Goal: Task Accomplishment & Management: Complete application form

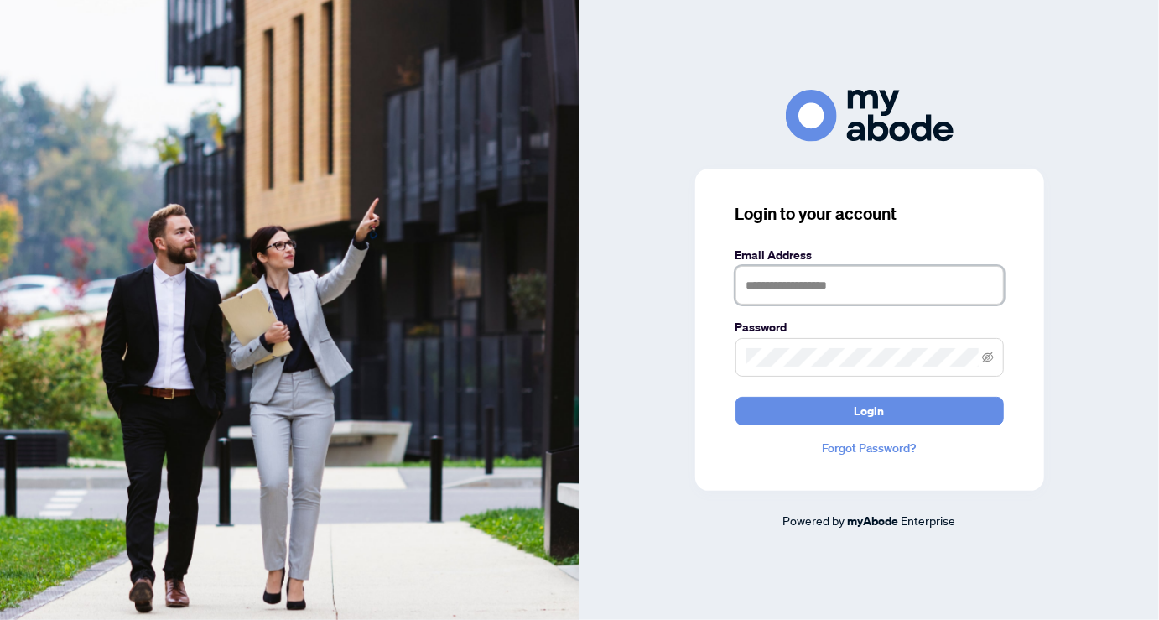
click at [764, 280] on input "text" at bounding box center [870, 285] width 268 height 39
type input "**********"
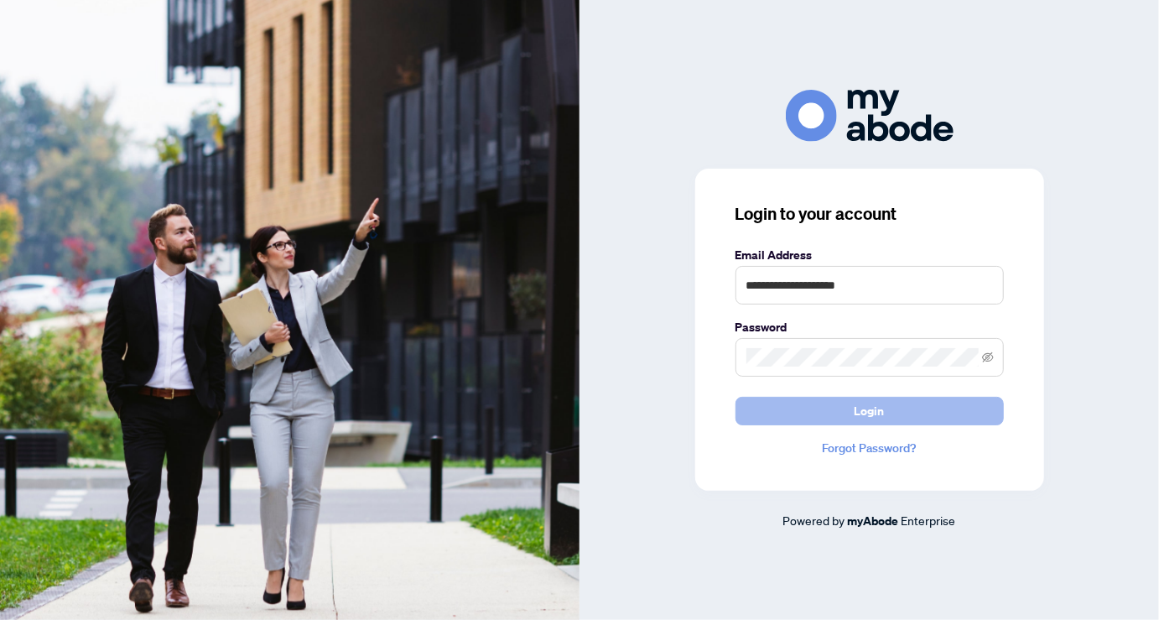
click at [882, 408] on span "Login" at bounding box center [870, 411] width 30 height 27
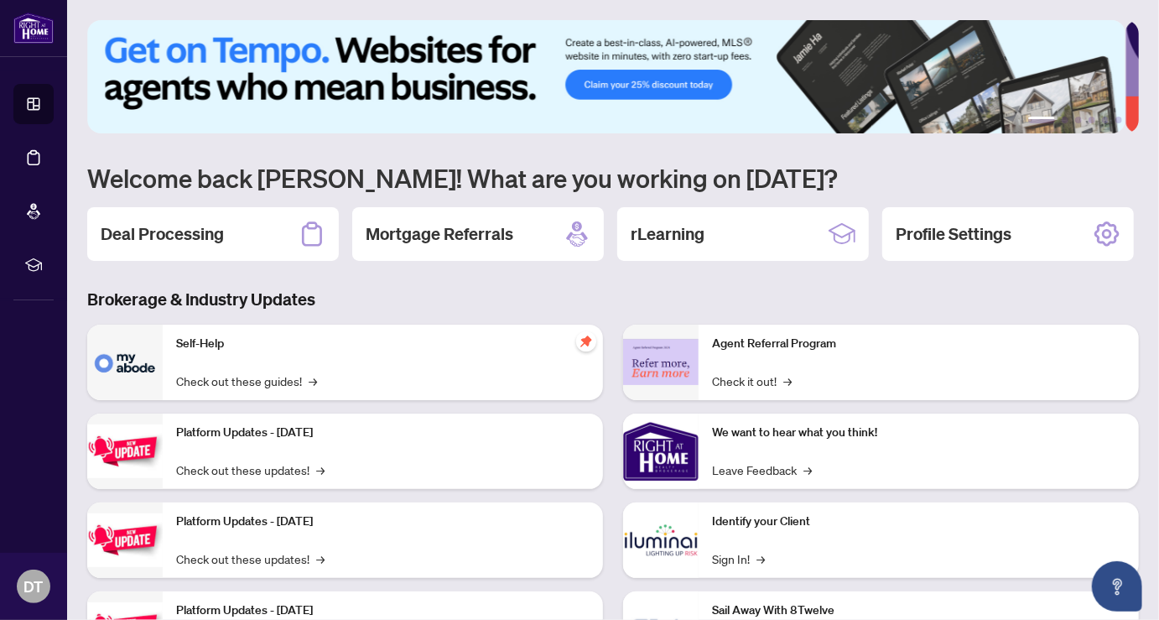
drag, startPoint x: 170, startPoint y: 223, endPoint x: 190, endPoint y: 237, distance: 24.2
click at [169, 223] on h2 "Deal Processing" at bounding box center [162, 233] width 123 height 23
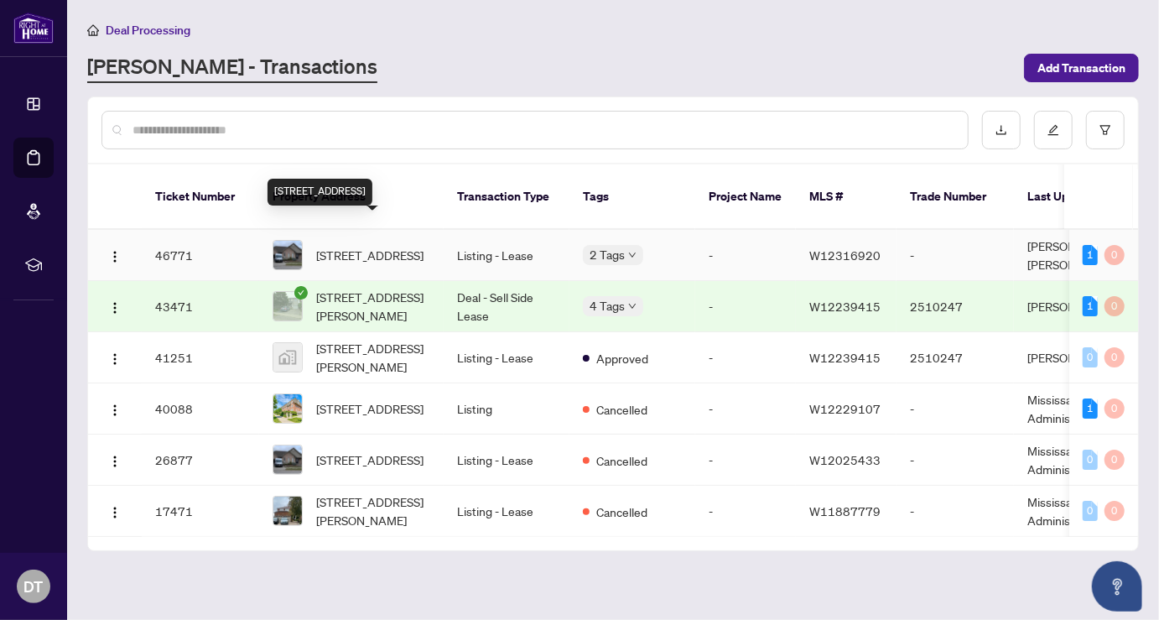
click at [370, 246] on span "2031 Oxford Ave, Oakville, Ontario L6H 7A6, Canada" at bounding box center [369, 255] width 107 height 18
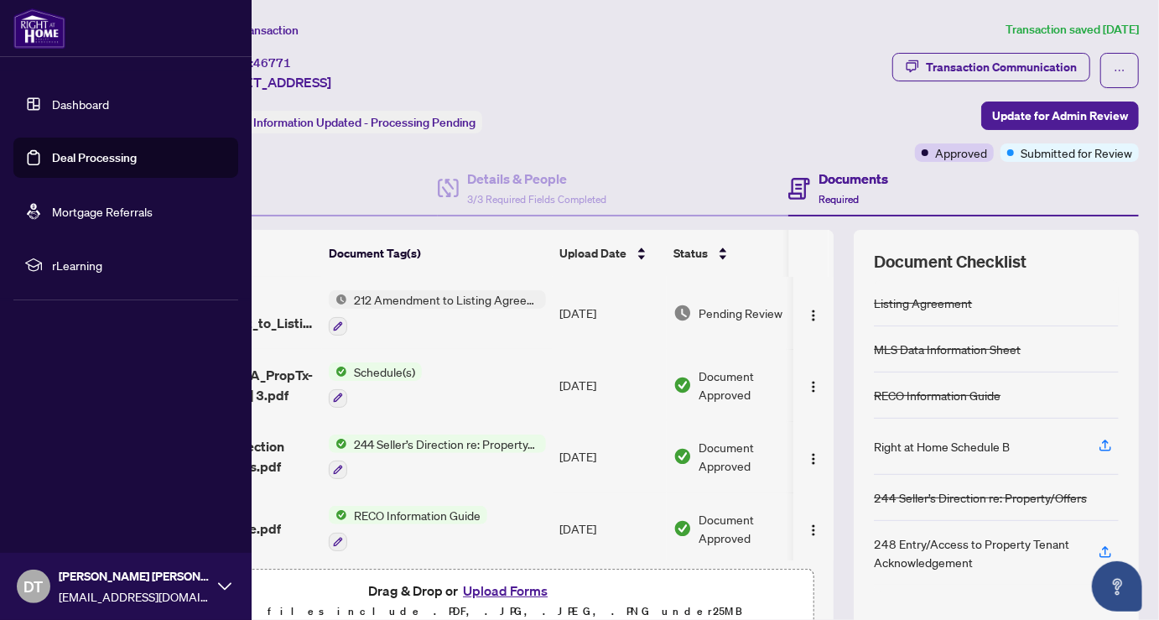
click at [70, 106] on link "Dashboard" at bounding box center [80, 103] width 57 height 15
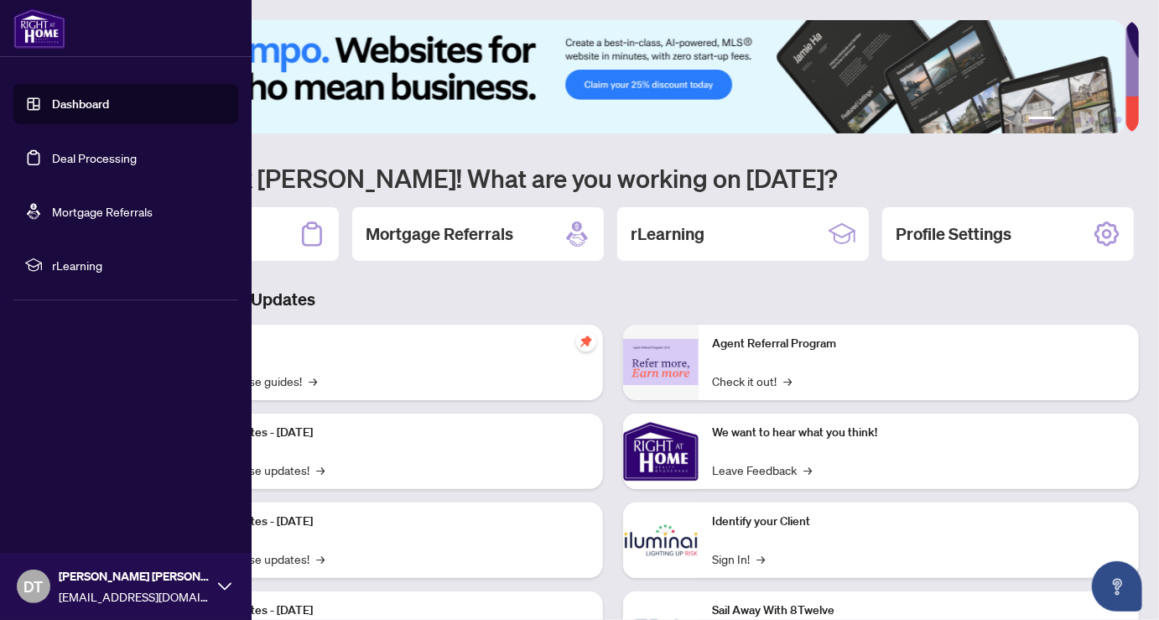
click at [82, 152] on link "Deal Processing" at bounding box center [94, 157] width 85 height 15
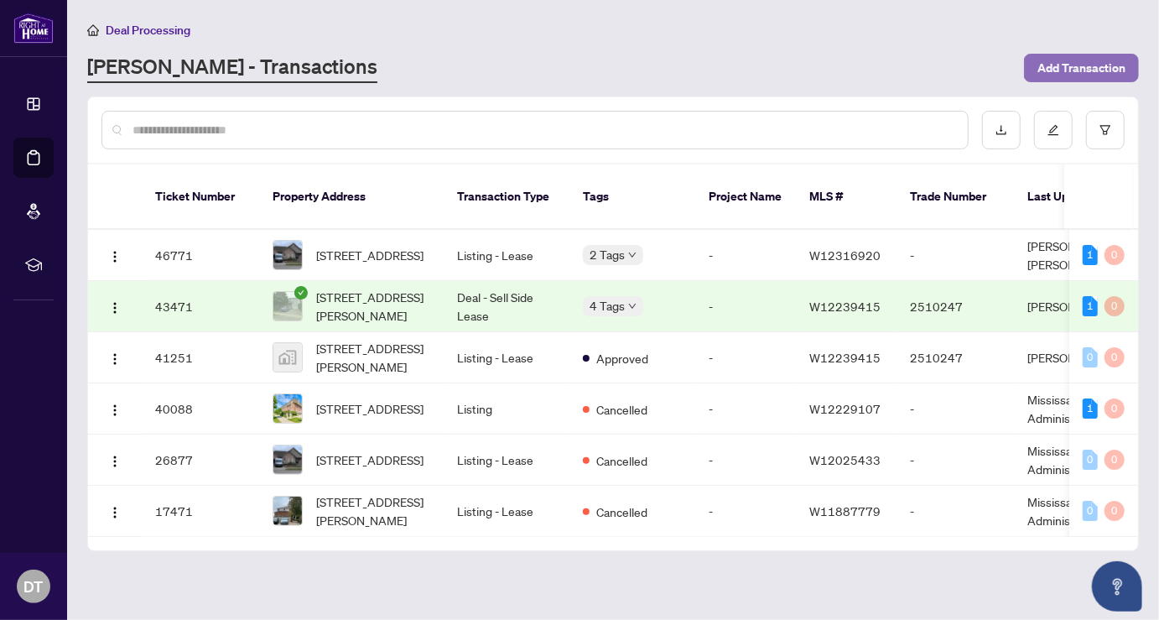
click at [1080, 61] on span "Add Transaction" at bounding box center [1082, 68] width 88 height 27
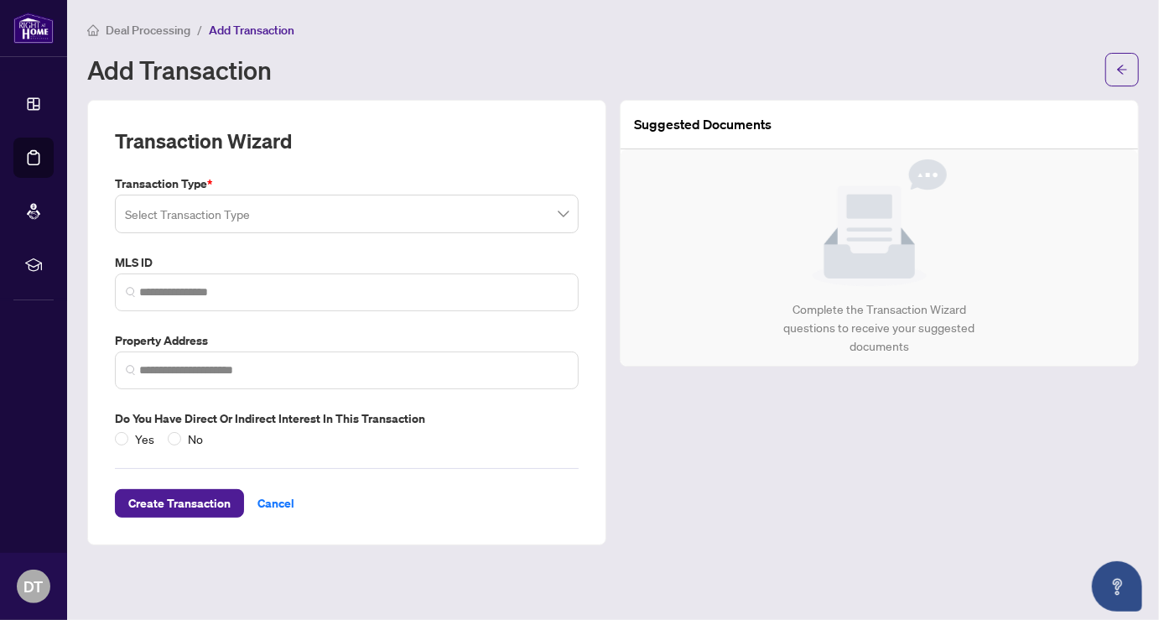
click at [186, 212] on input "search" at bounding box center [339, 216] width 429 height 37
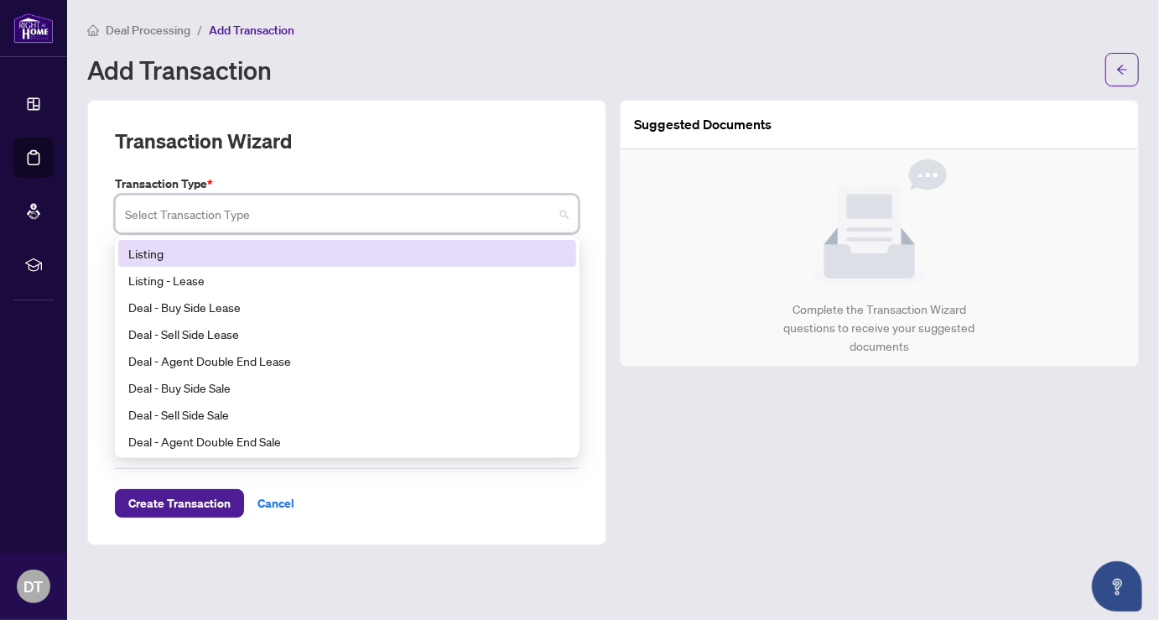
click at [142, 247] on div "Listing" at bounding box center [347, 253] width 438 height 18
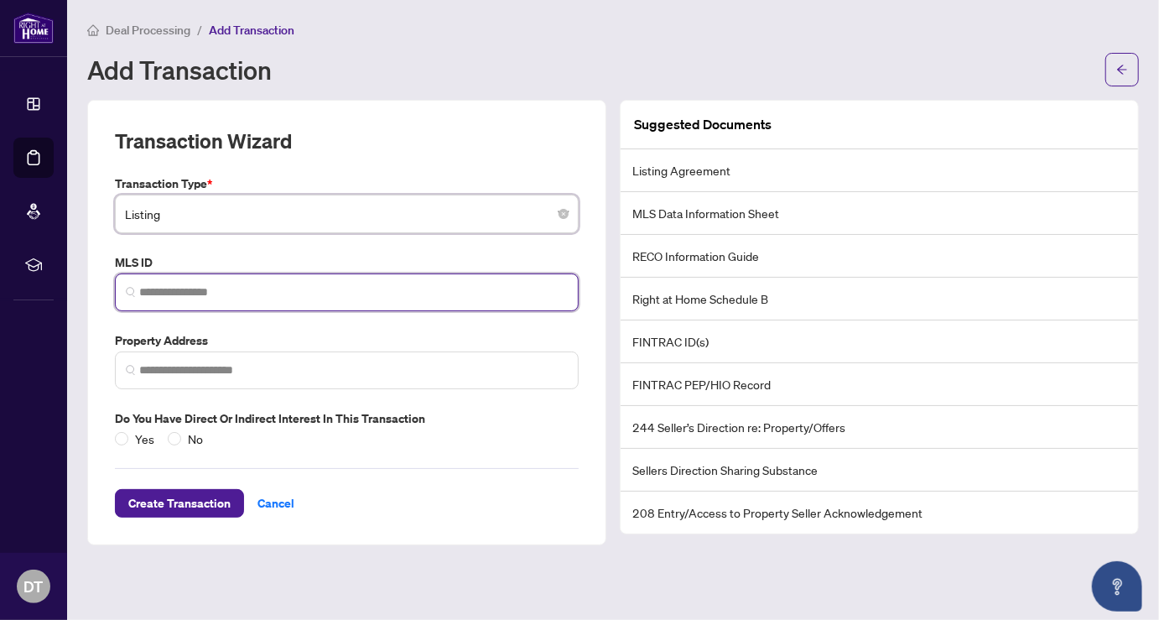
click at [195, 291] on input "search" at bounding box center [353, 293] width 429 height 18
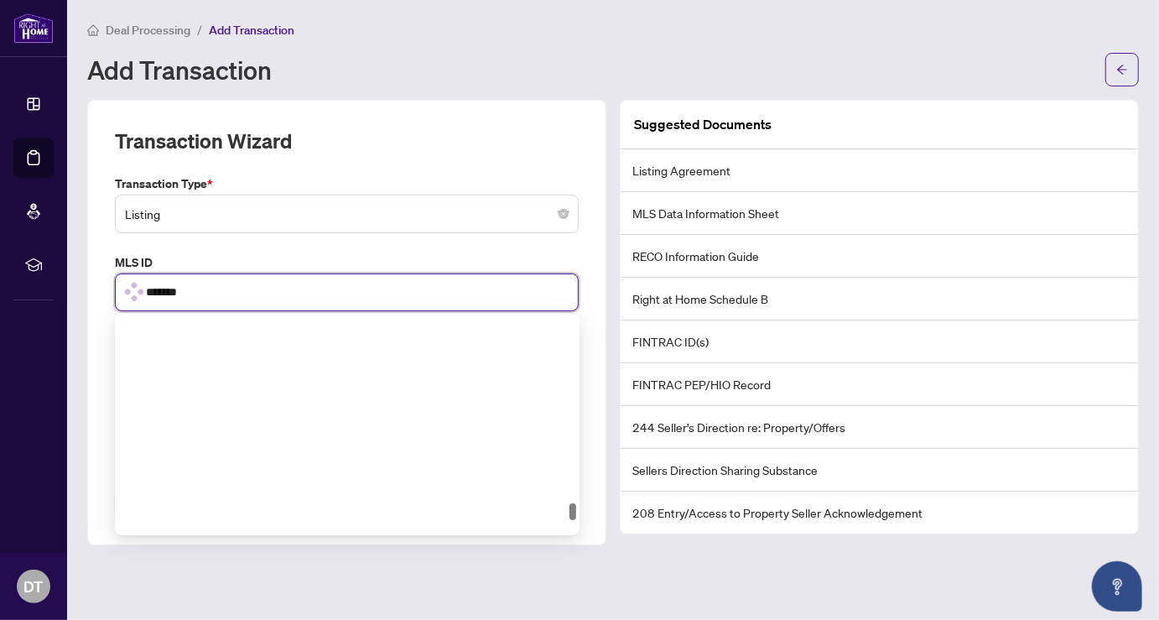
scroll to position [2558, 0]
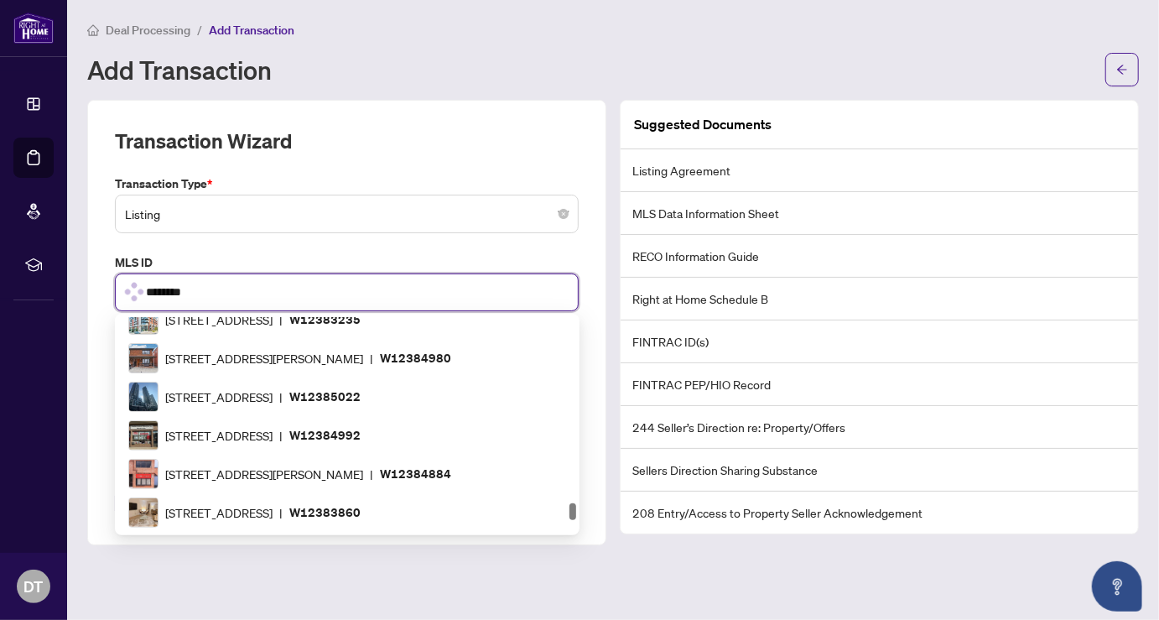
type input "*********"
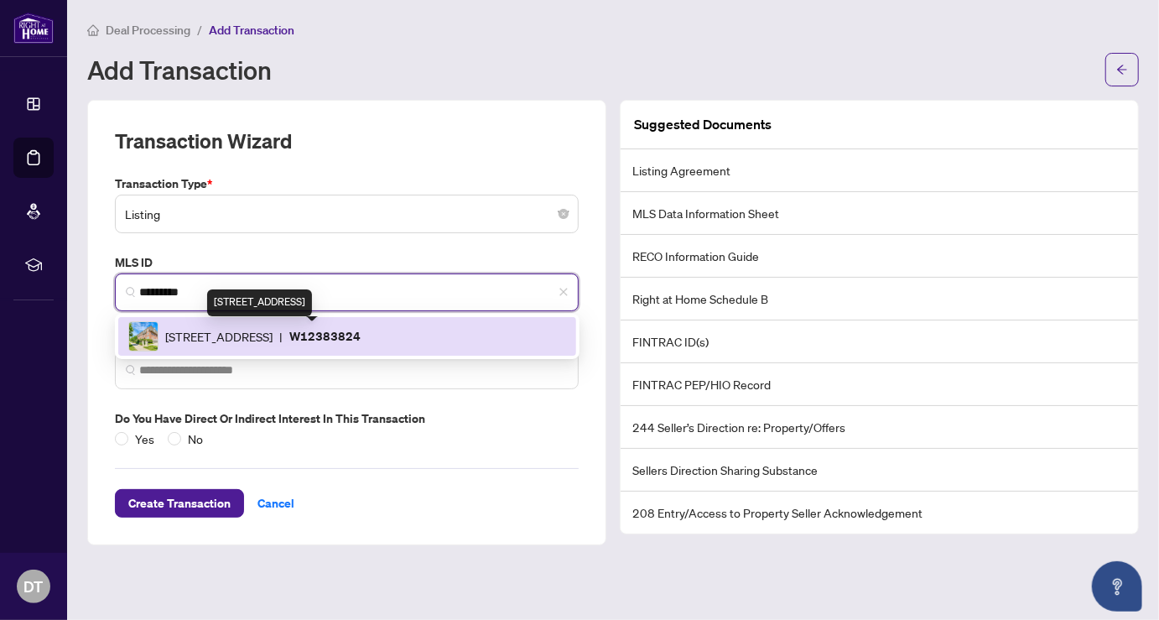
drag, startPoint x: 243, startPoint y: 330, endPoint x: 273, endPoint y: 336, distance: 29.8
click at [243, 331] on span "605 Shoreline Dr, Mississauga, Ontario L5B 4K3, Canada" at bounding box center [218, 336] width 107 height 18
type input "**********"
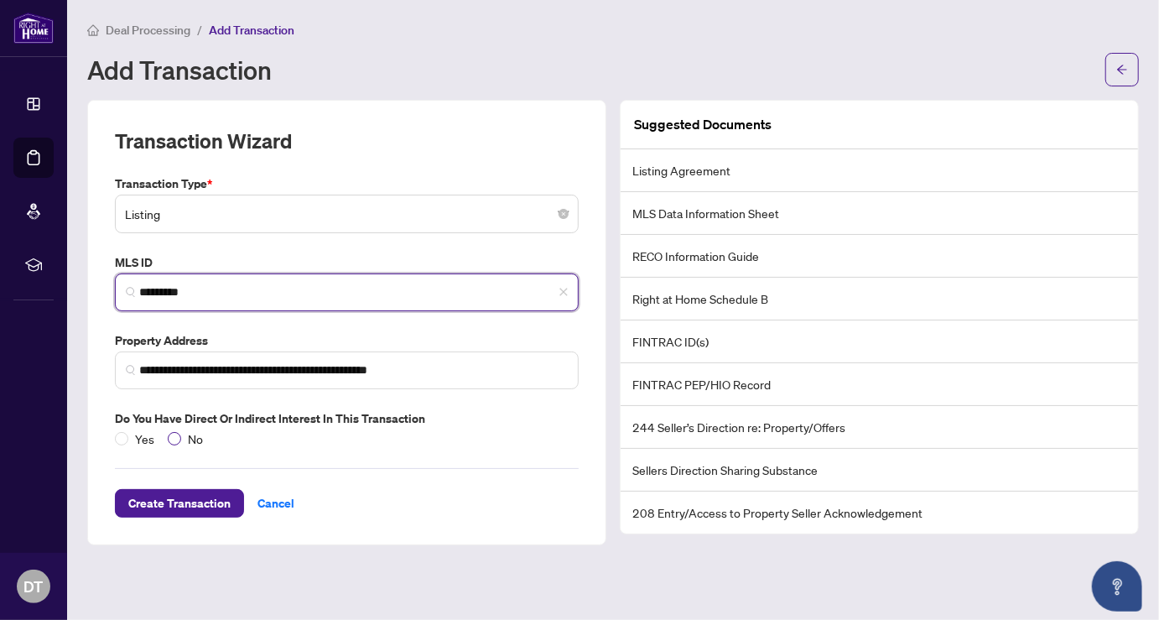
type input "*********"
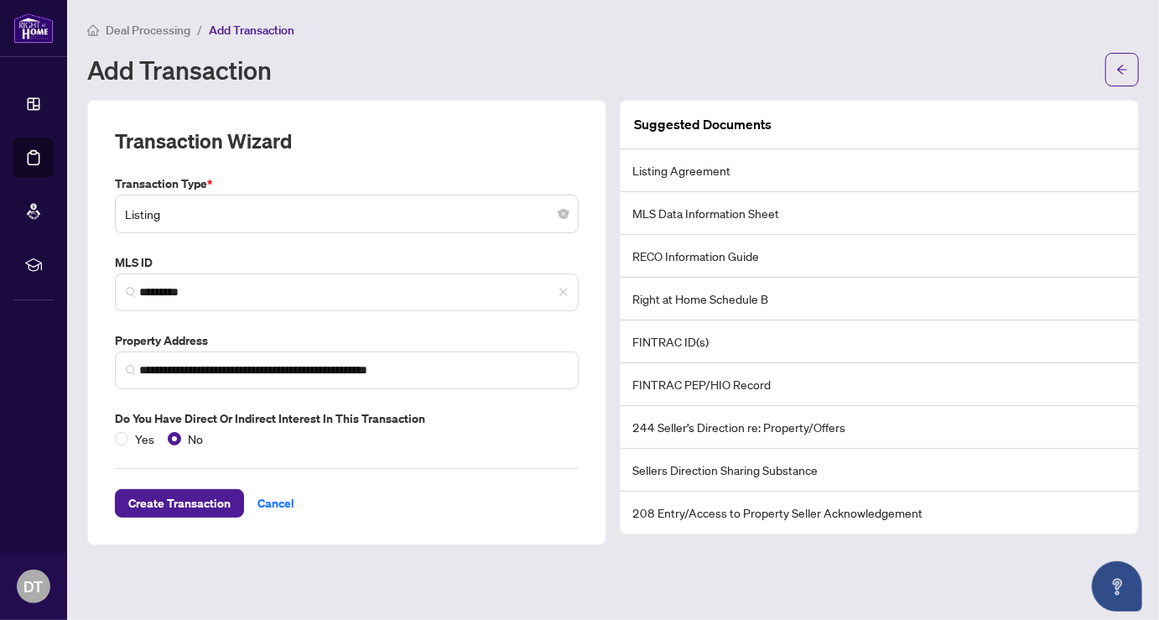
click at [667, 565] on main "**********" at bounding box center [613, 310] width 1092 height 620
click at [176, 494] on span "Create Transaction" at bounding box center [179, 503] width 102 height 27
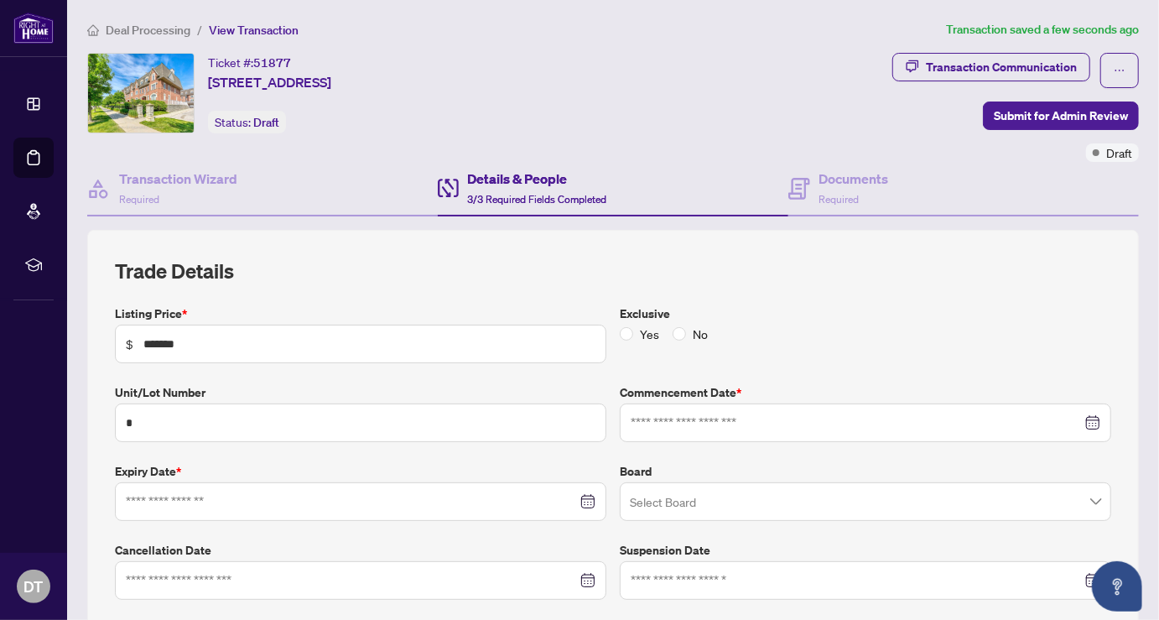
type input "**********"
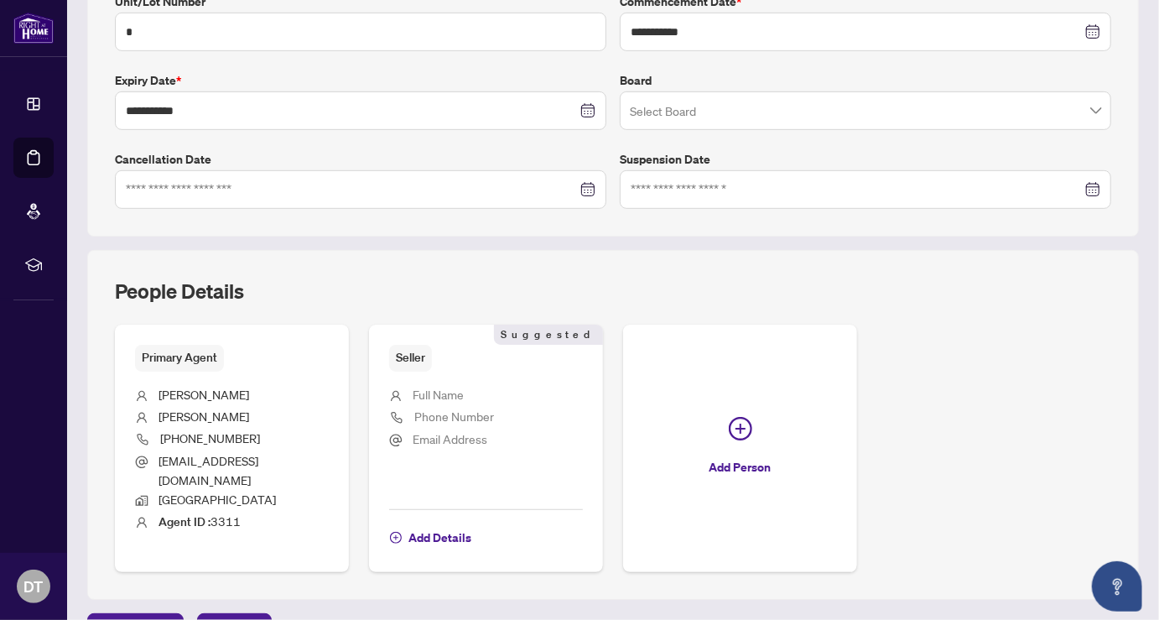
scroll to position [408, 0]
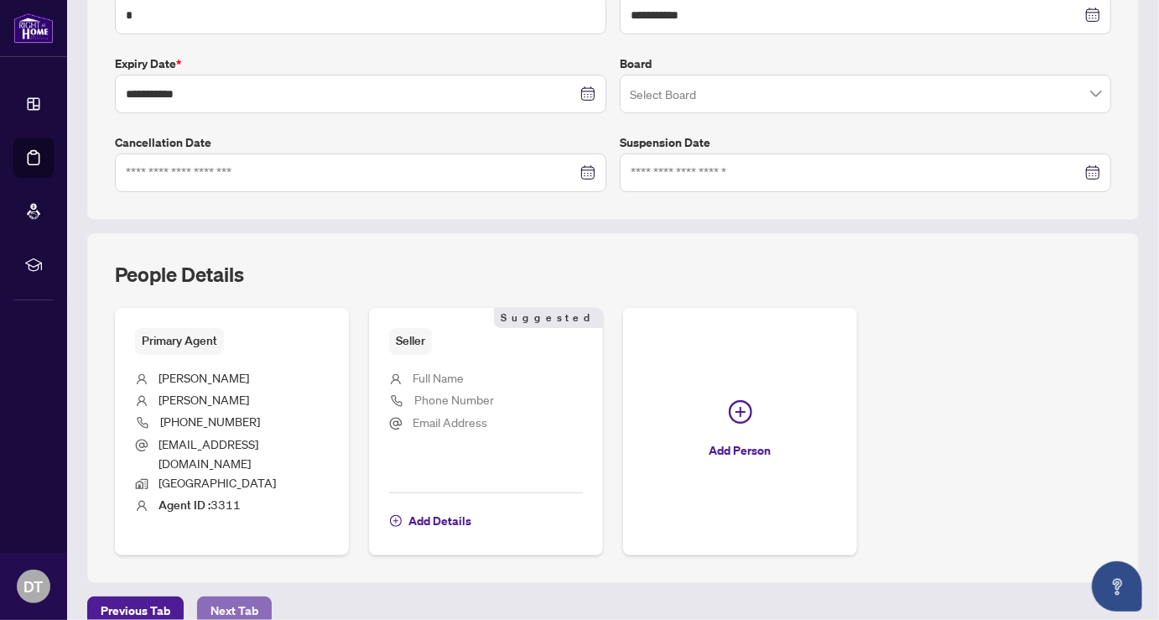
click at [230, 597] on span "Next Tab" at bounding box center [235, 610] width 48 height 27
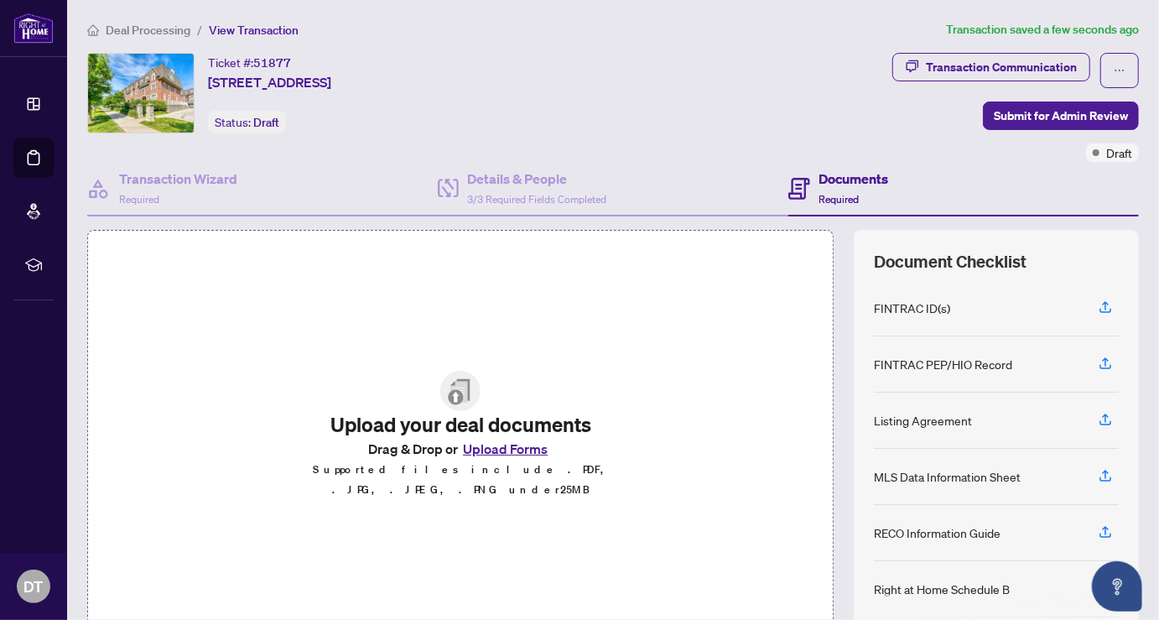
scroll to position [79, 0]
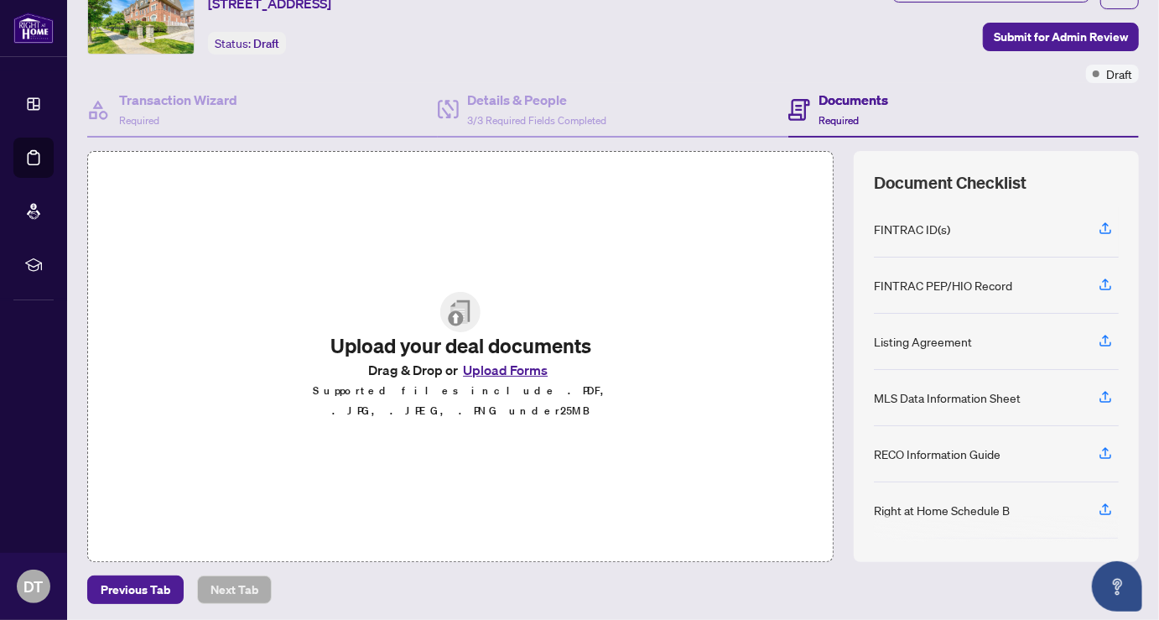
click at [489, 375] on button "Upload Forms" at bounding box center [505, 370] width 95 height 22
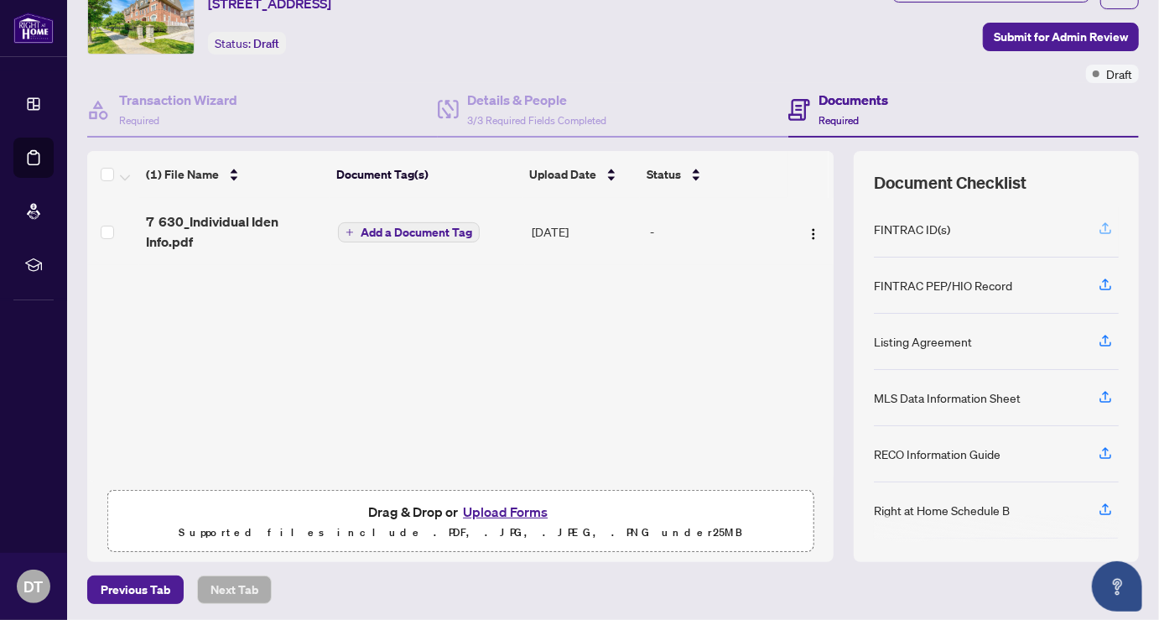
click at [1098, 221] on icon "button" at bounding box center [1105, 228] width 15 height 15
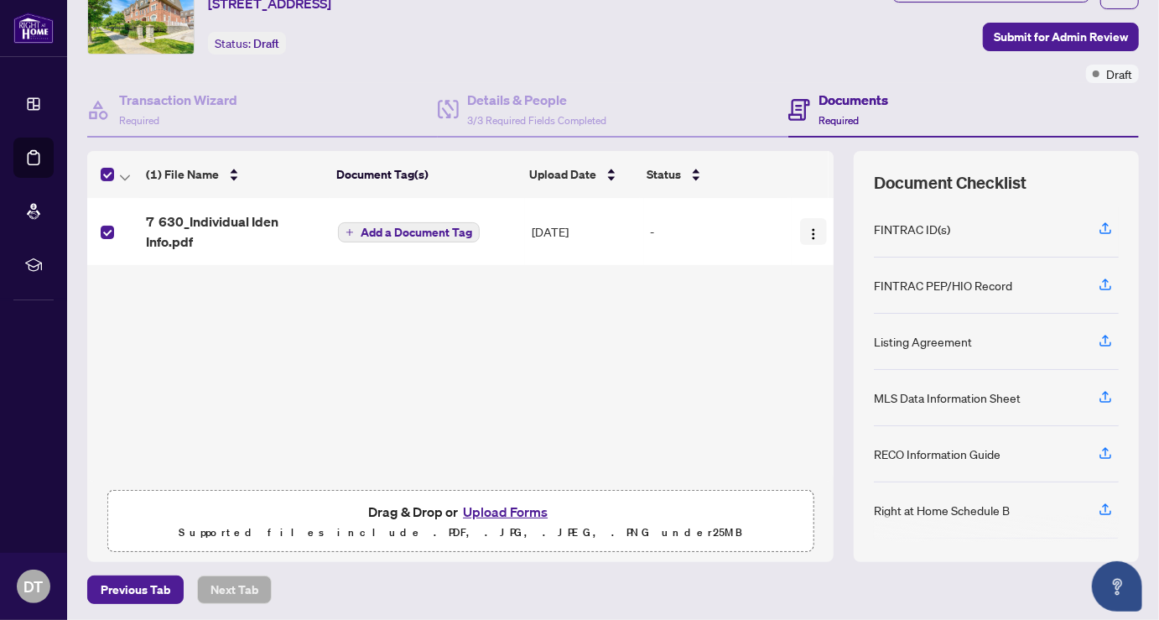
click at [807, 227] on img "button" at bounding box center [813, 233] width 13 height 13
click at [700, 268] on div "7 630_Individual Iden Info.pdf Add a Document Tag Sep/06/2025 -" at bounding box center [460, 340] width 747 height 284
click at [1102, 335] on icon "button" at bounding box center [1105, 339] width 7 height 8
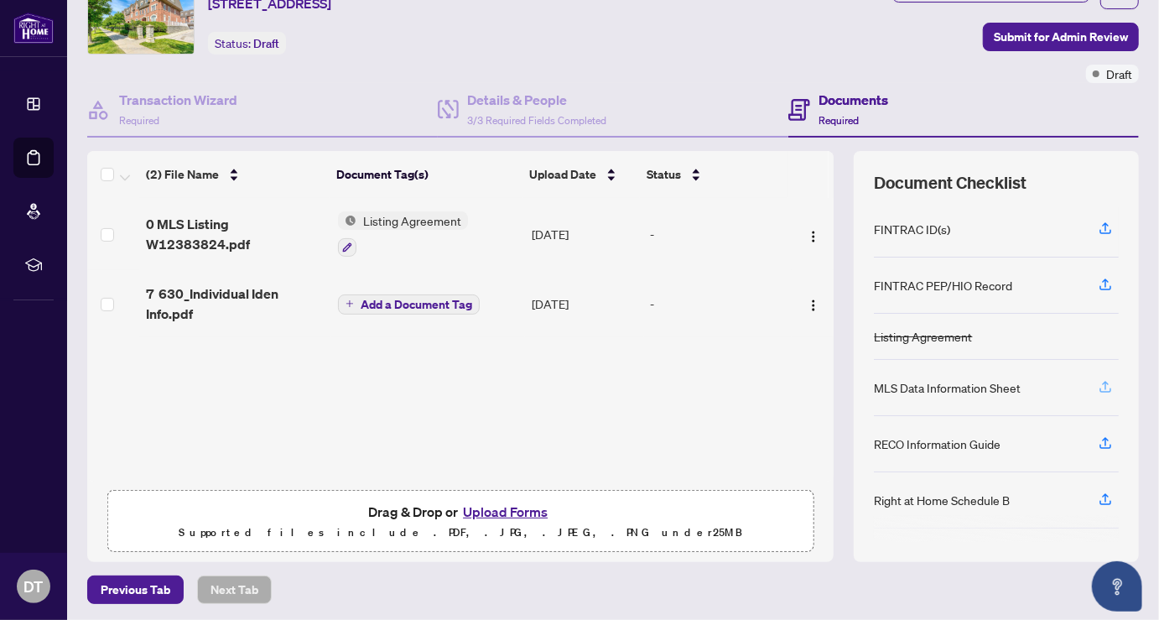
click at [1098, 379] on icon "button" at bounding box center [1105, 386] width 15 height 15
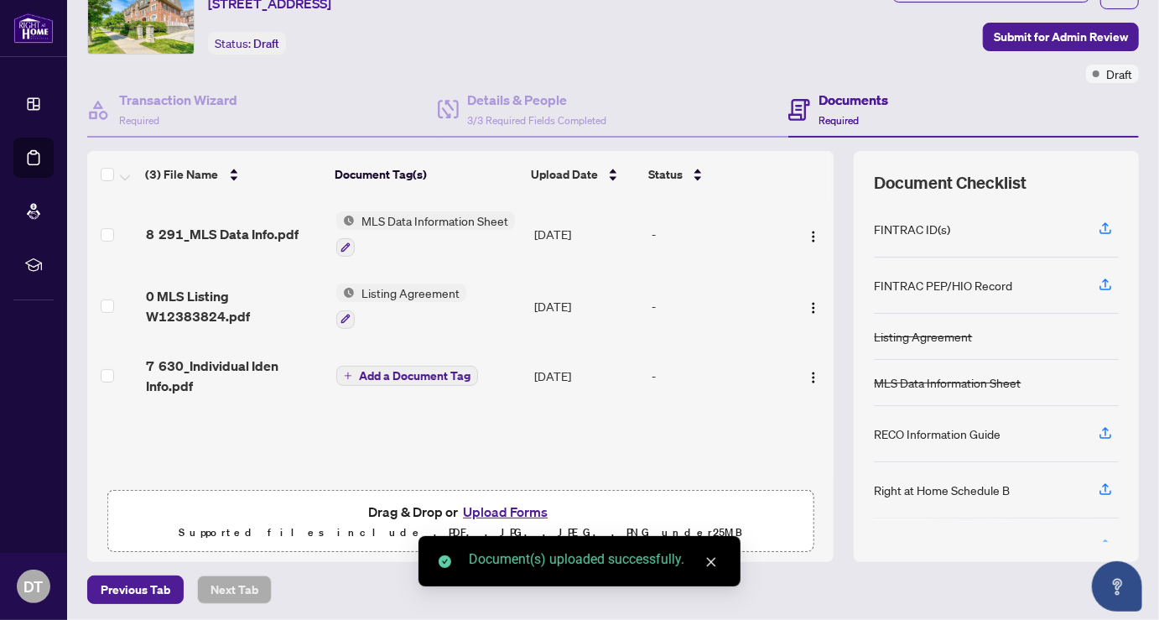
scroll to position [93, 0]
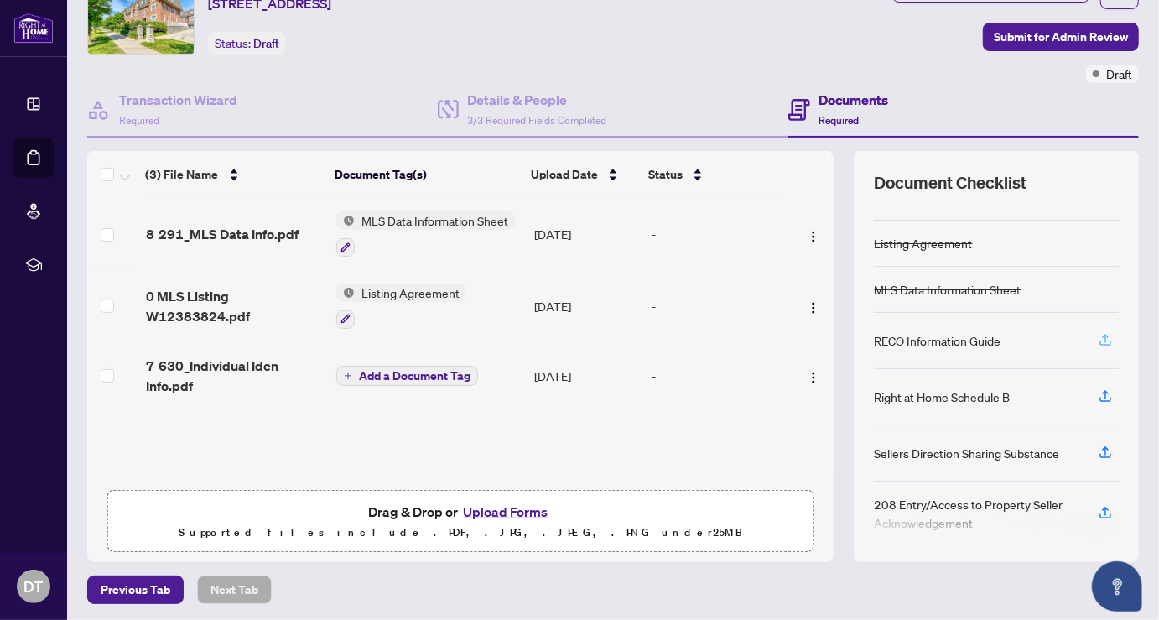
click at [1098, 332] on icon "button" at bounding box center [1105, 339] width 15 height 15
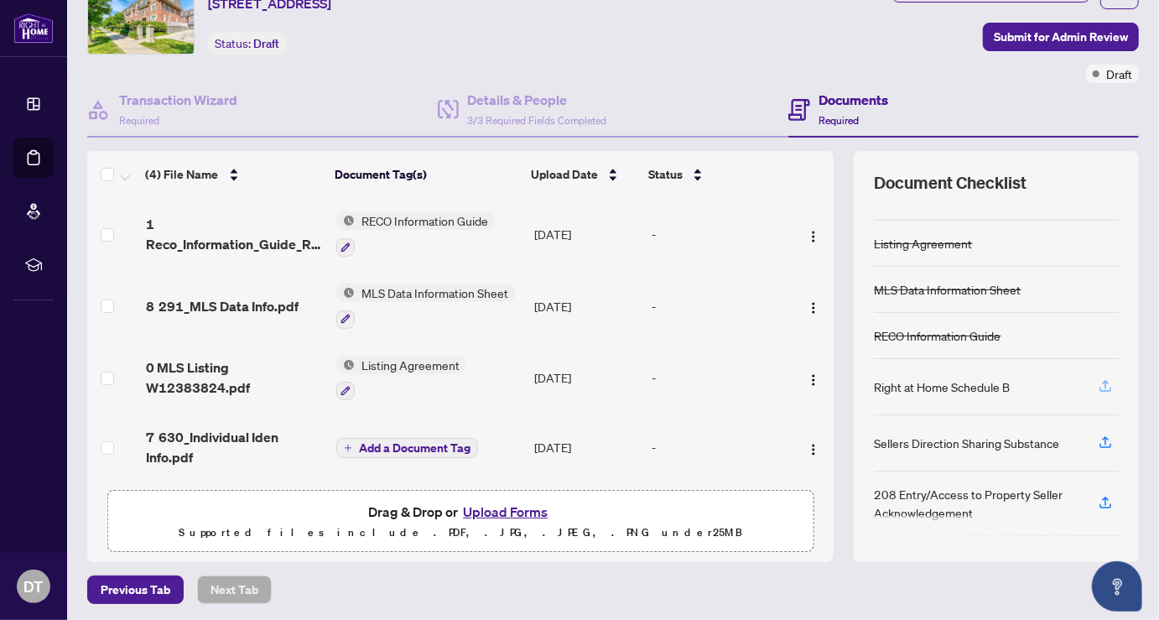
click at [1098, 378] on icon "button" at bounding box center [1105, 385] width 15 height 15
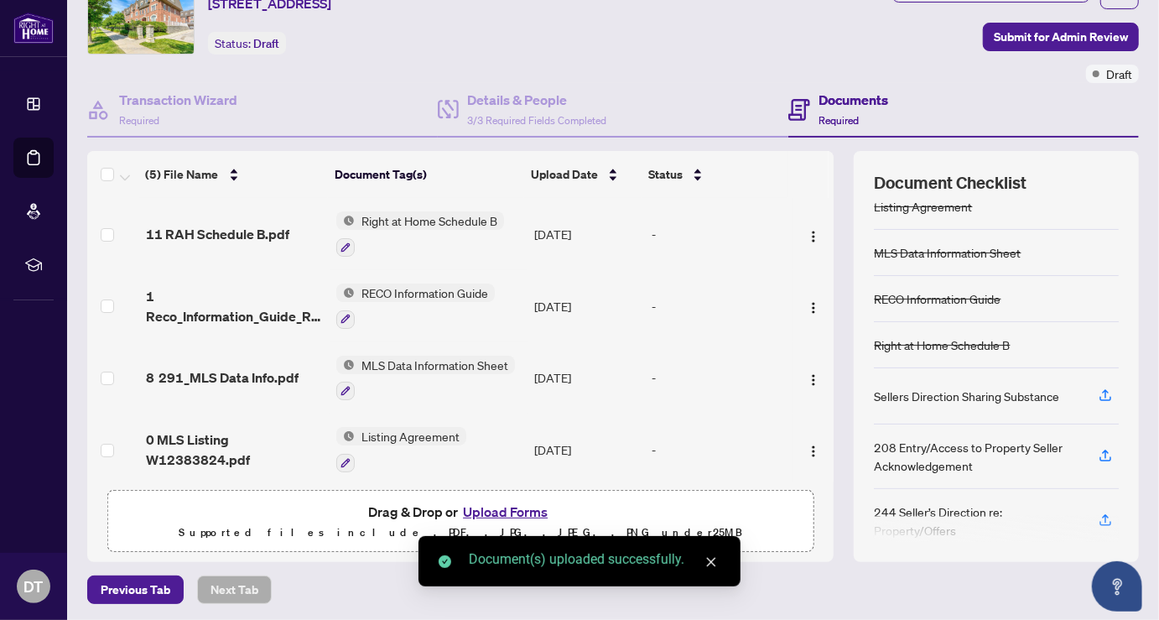
scroll to position [142, 0]
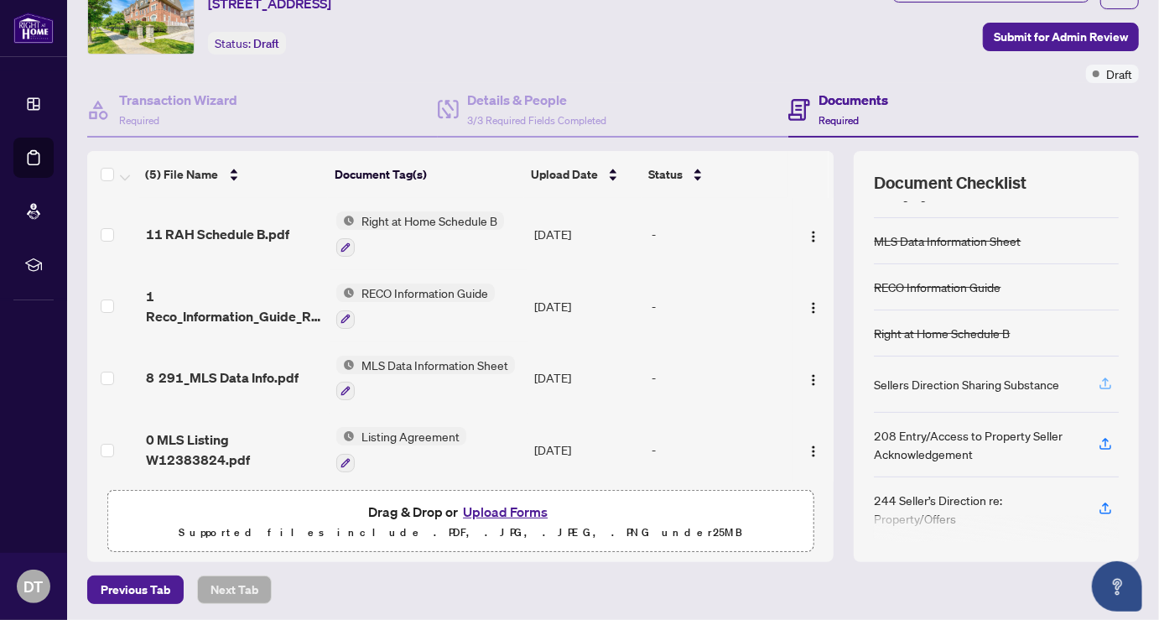
click at [1102, 377] on icon "button" at bounding box center [1105, 381] width 7 height 8
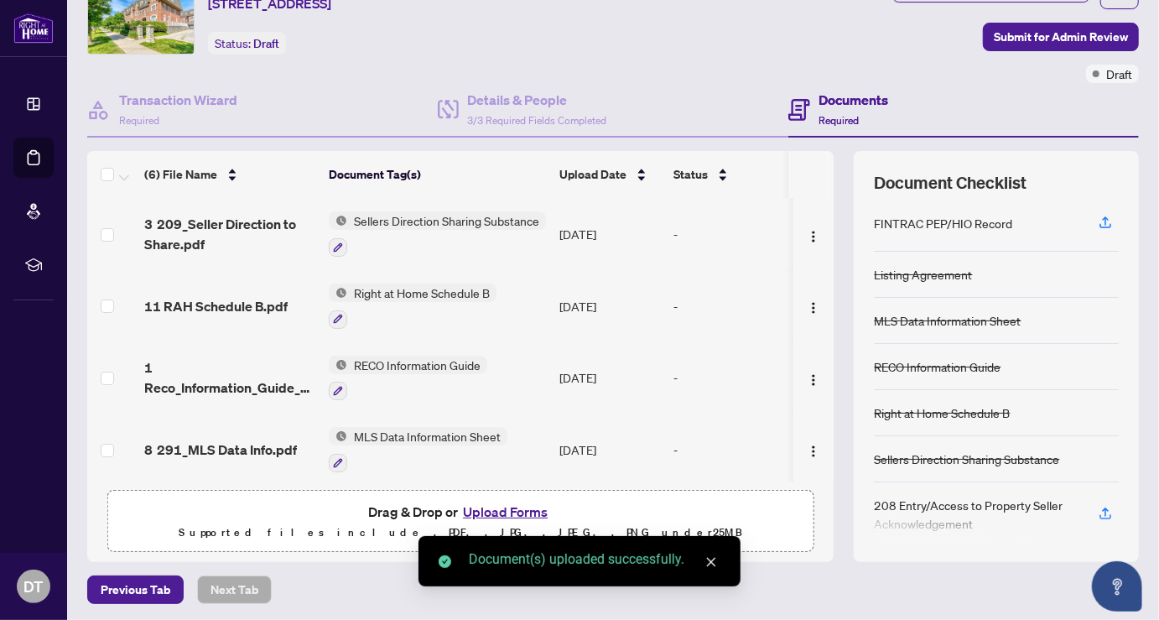
scroll to position [133, 0]
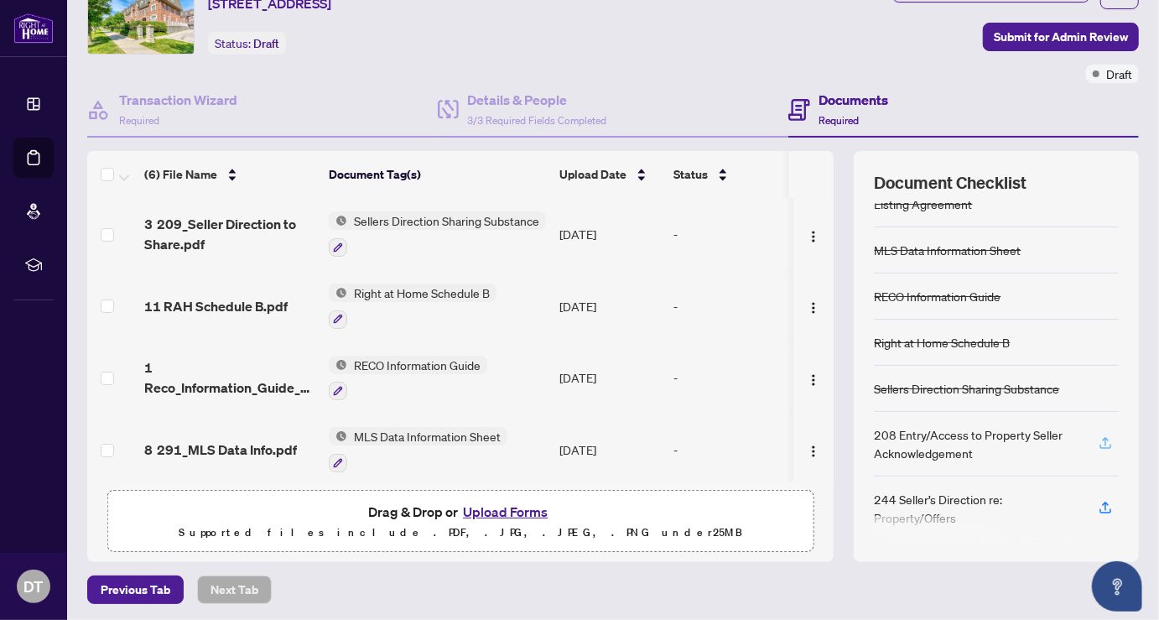
click at [1098, 435] on icon "button" at bounding box center [1105, 442] width 15 height 15
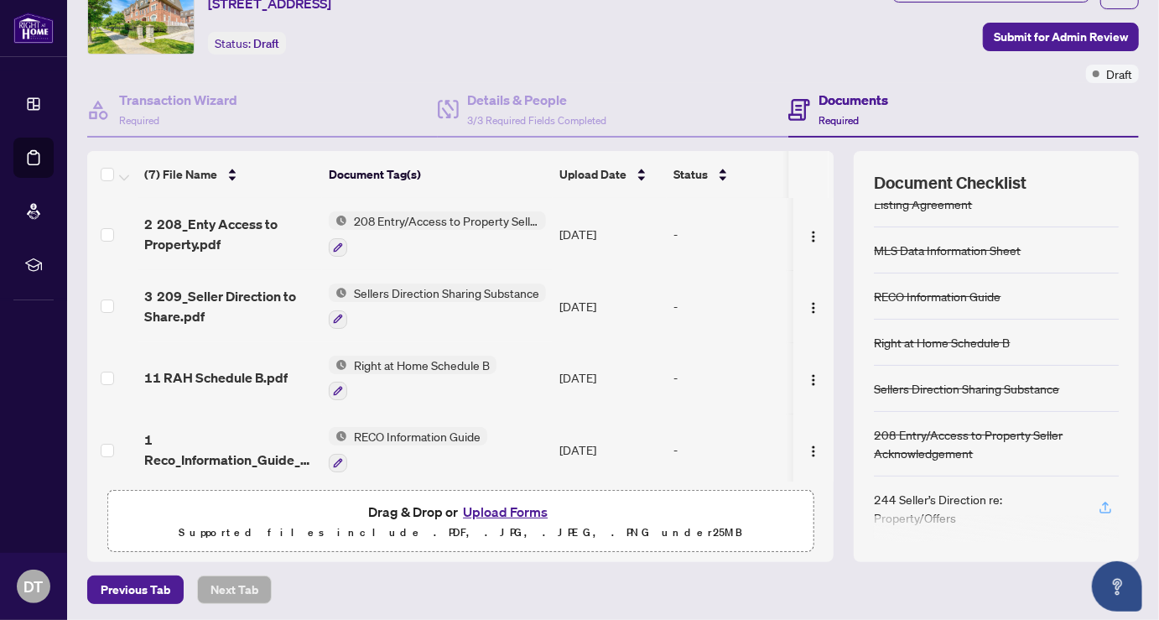
click at [1098, 500] on icon "button" at bounding box center [1105, 507] width 15 height 15
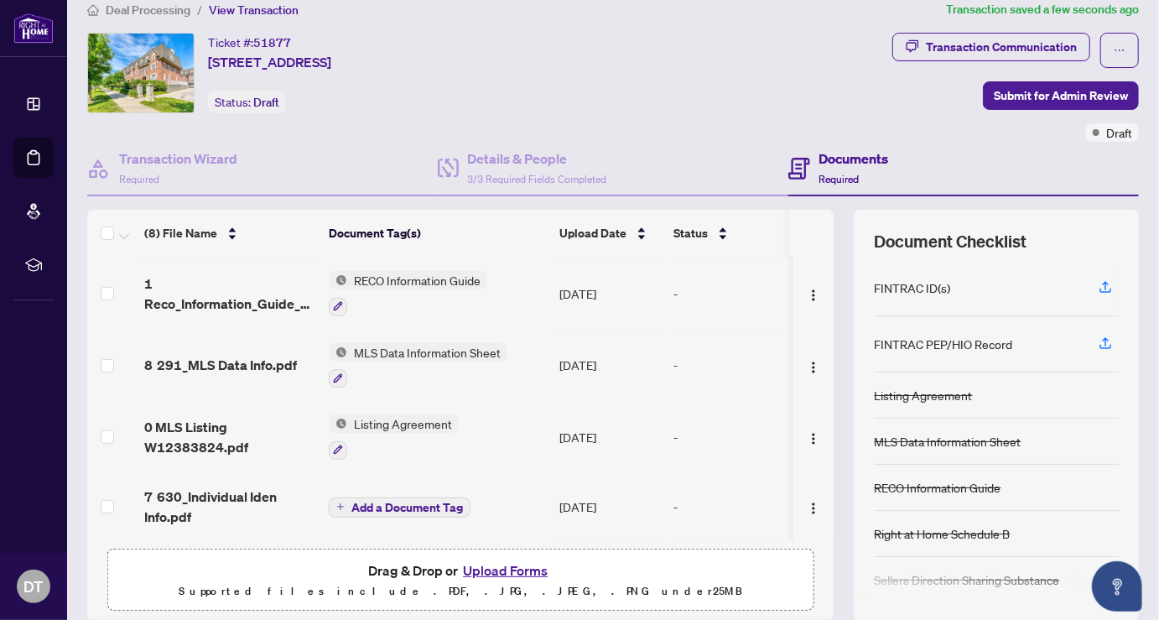
scroll to position [0, 0]
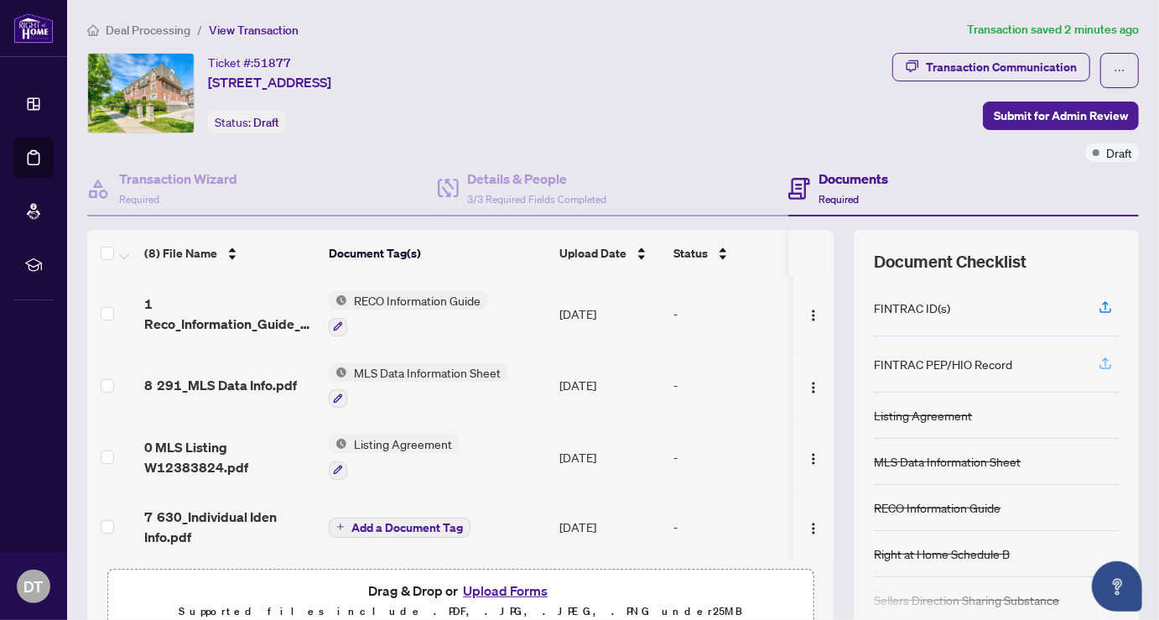
click at [1102, 357] on icon "button" at bounding box center [1105, 361] width 7 height 8
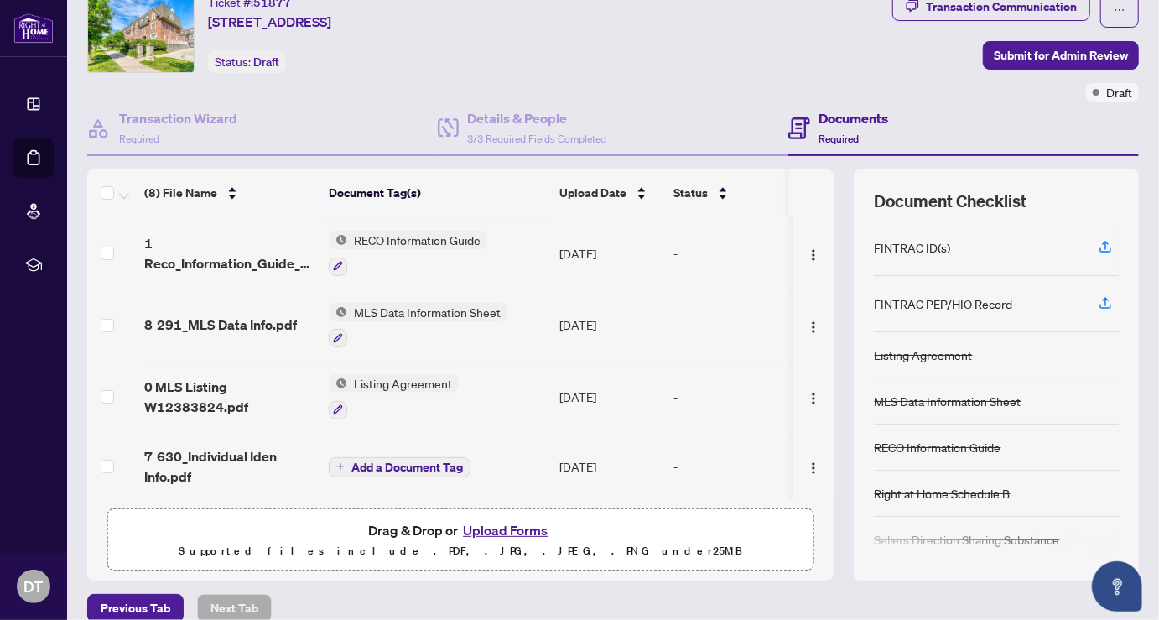
scroll to position [79, 0]
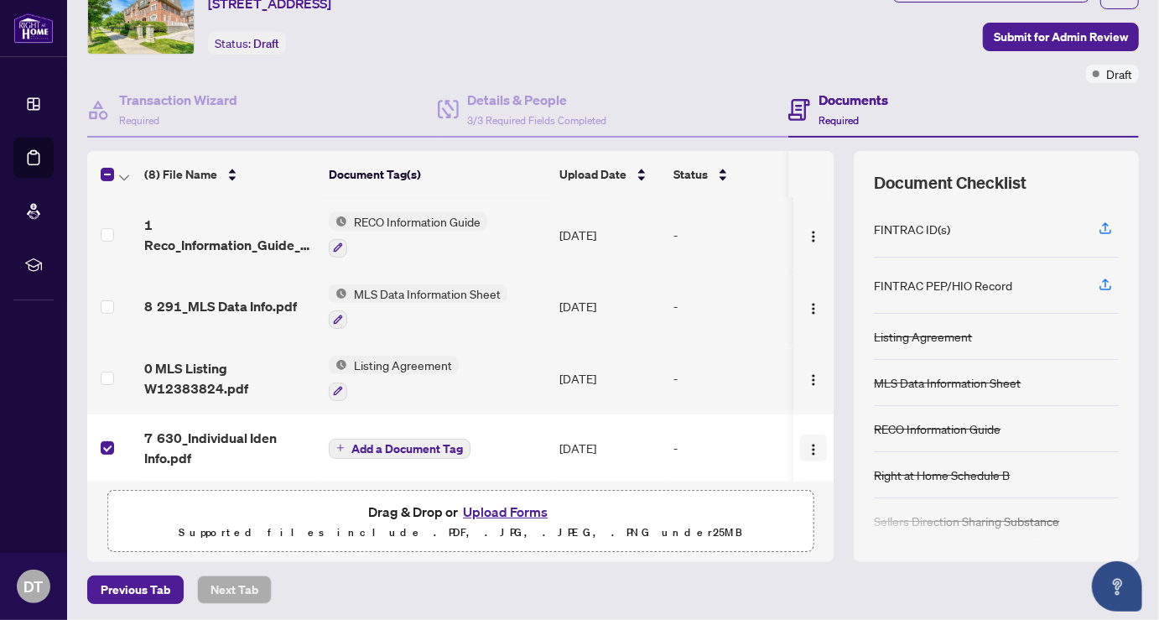
click at [807, 439] on span "button" at bounding box center [813, 448] width 13 height 18
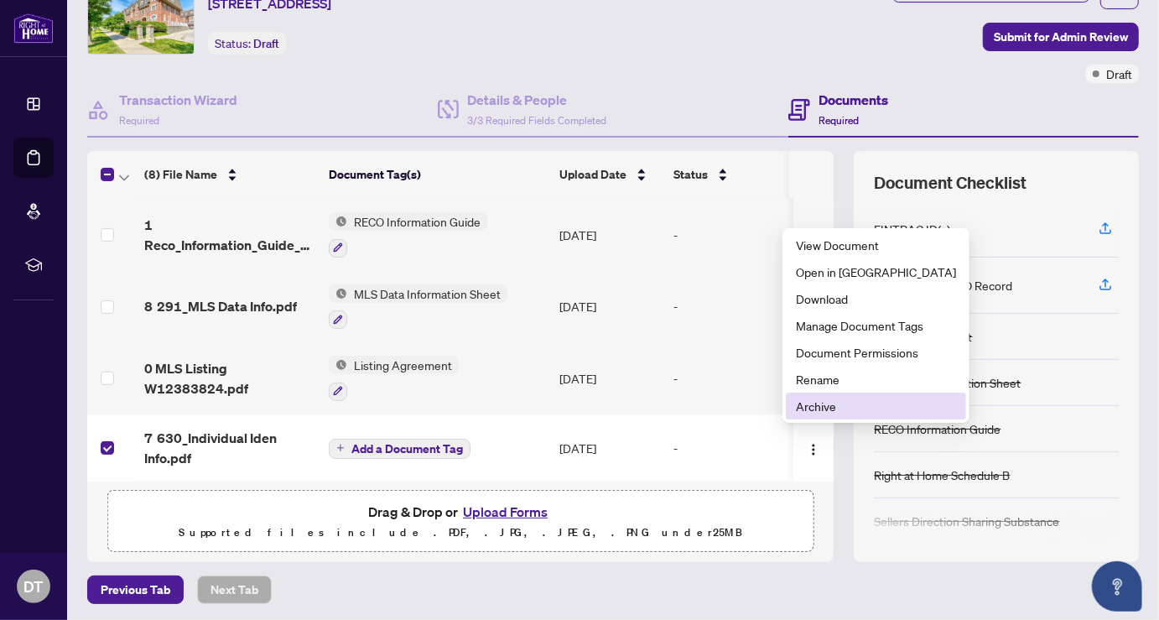
click at [830, 403] on span "Archive" at bounding box center [876, 406] width 160 height 18
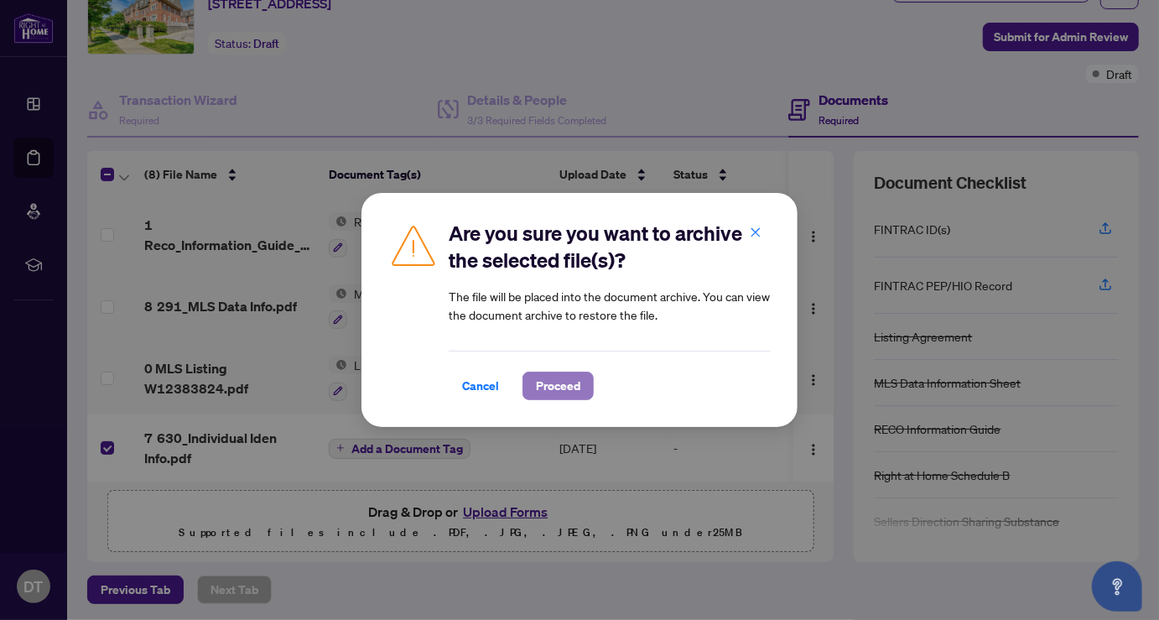
click at [537, 383] on span "Proceed" at bounding box center [558, 385] width 44 height 27
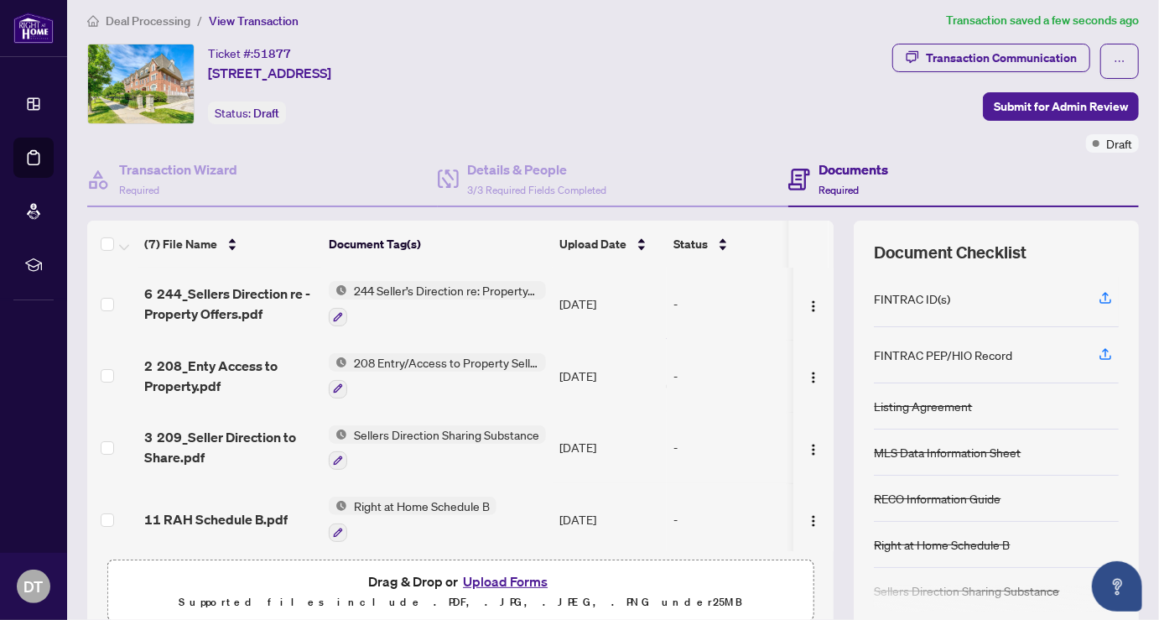
scroll to position [0, 0]
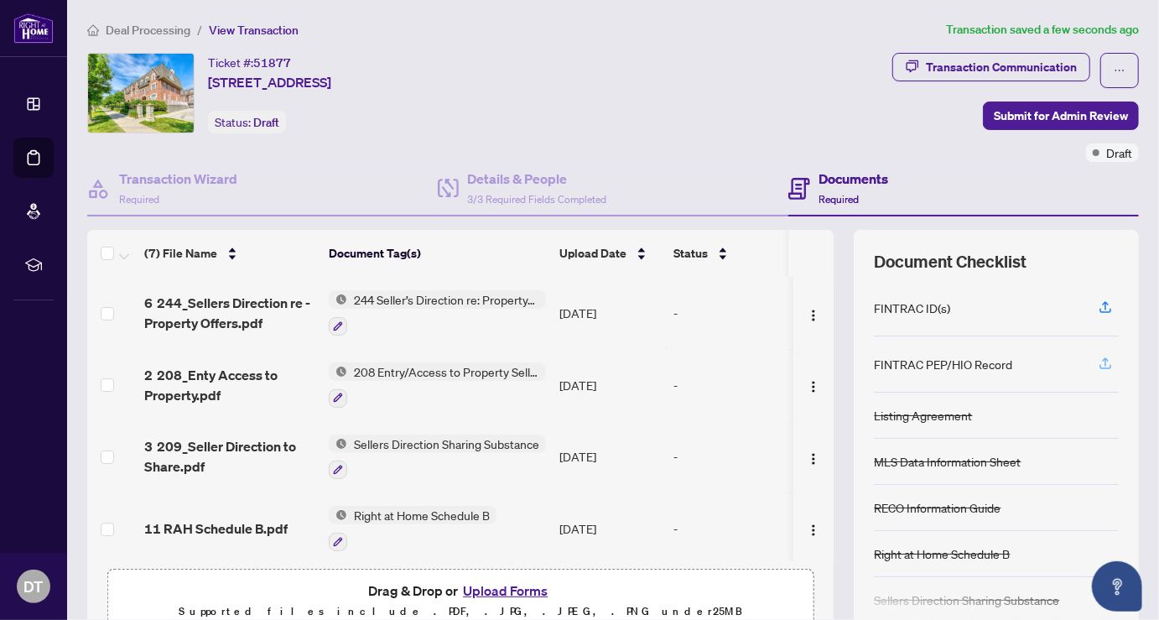
click at [1102, 357] on icon "button" at bounding box center [1105, 361] width 7 height 8
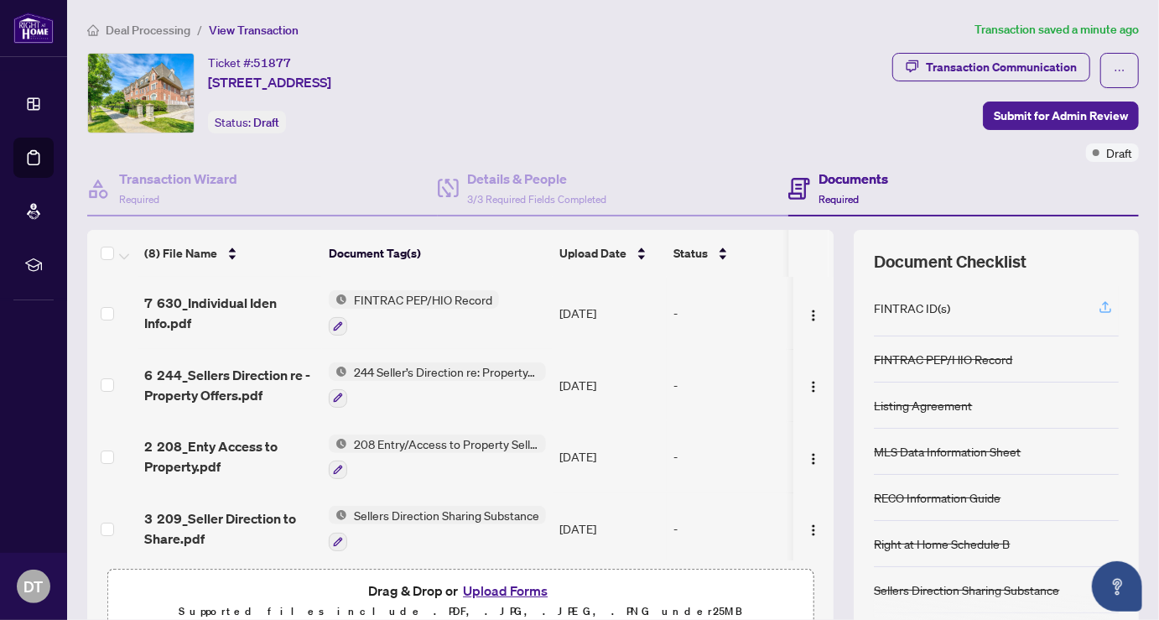
click at [1098, 299] on icon "button" at bounding box center [1105, 306] width 15 height 15
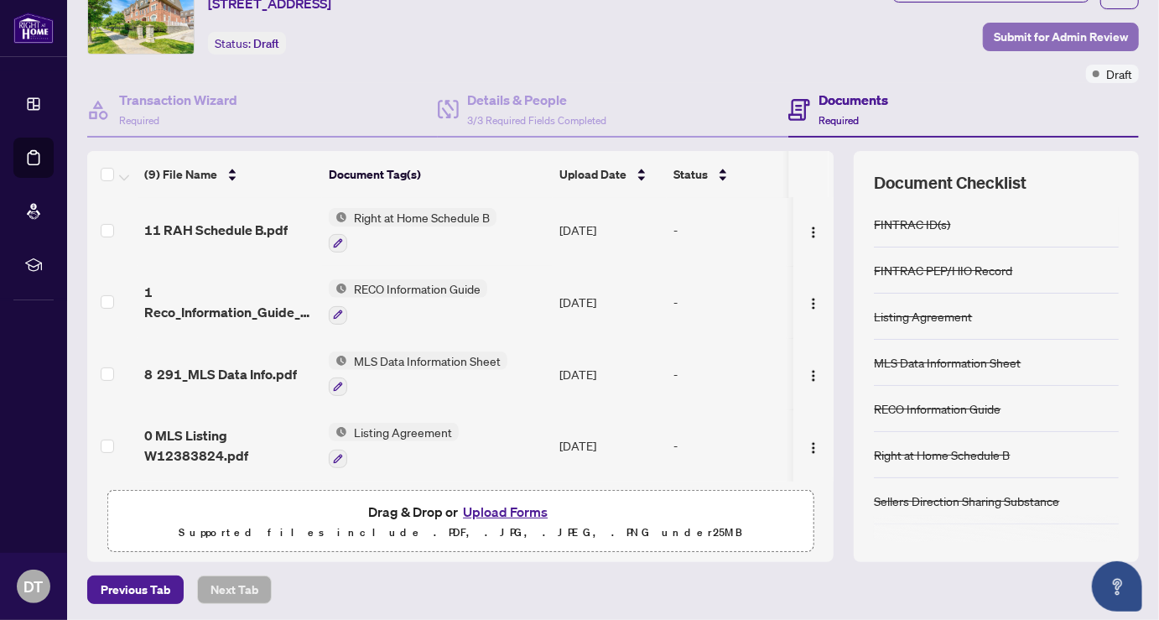
click at [1046, 32] on span "Submit for Admin Review" at bounding box center [1061, 36] width 134 height 27
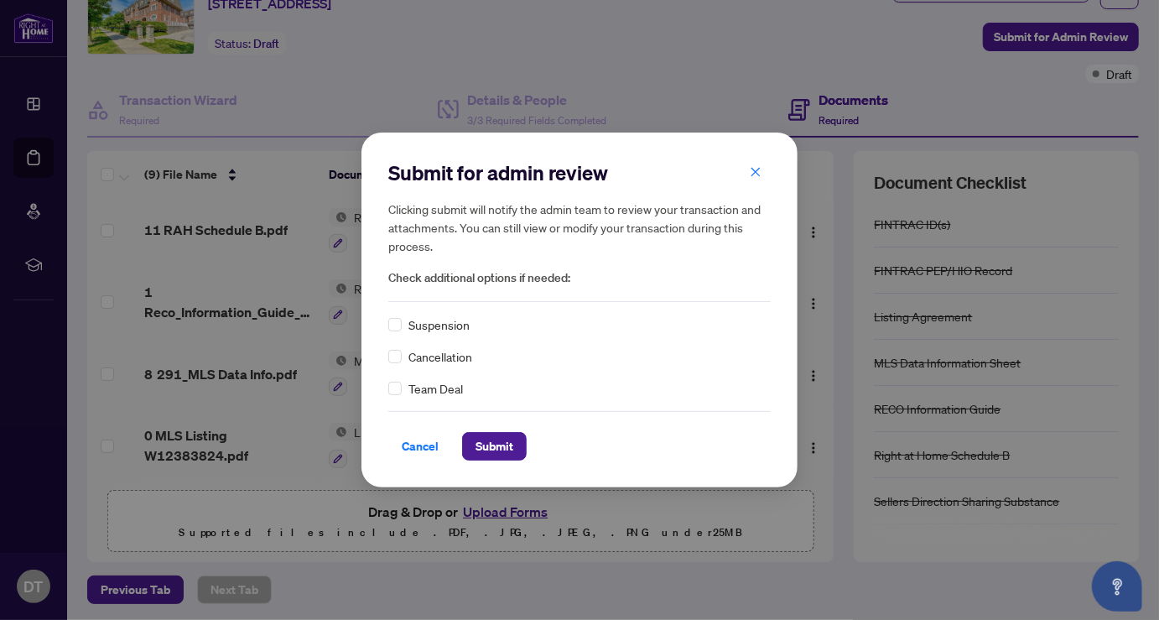
drag, startPoint x: 497, startPoint y: 440, endPoint x: 543, endPoint y: 435, distance: 45.6
click at [497, 440] on span "Submit" at bounding box center [495, 446] width 38 height 27
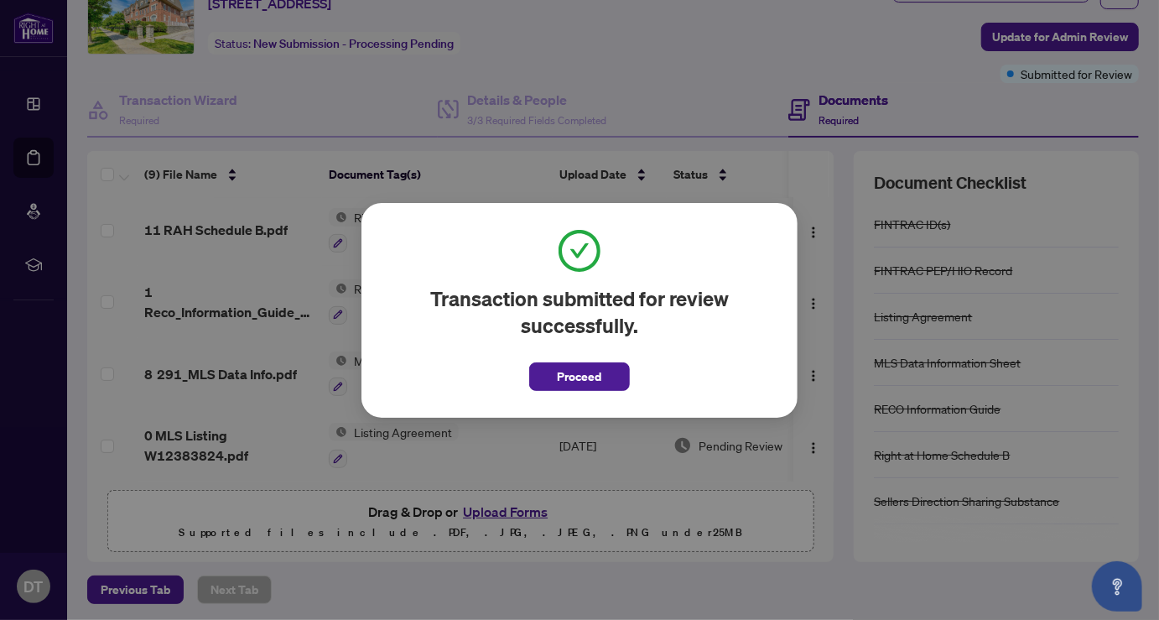
click at [938, 72] on div "Transaction submitted for review successfully. Proceed Cancel OK" at bounding box center [579, 310] width 1159 height 620
click at [584, 372] on span "Proceed" at bounding box center [580, 376] width 44 height 27
